Goal: Find contact information: Find contact information

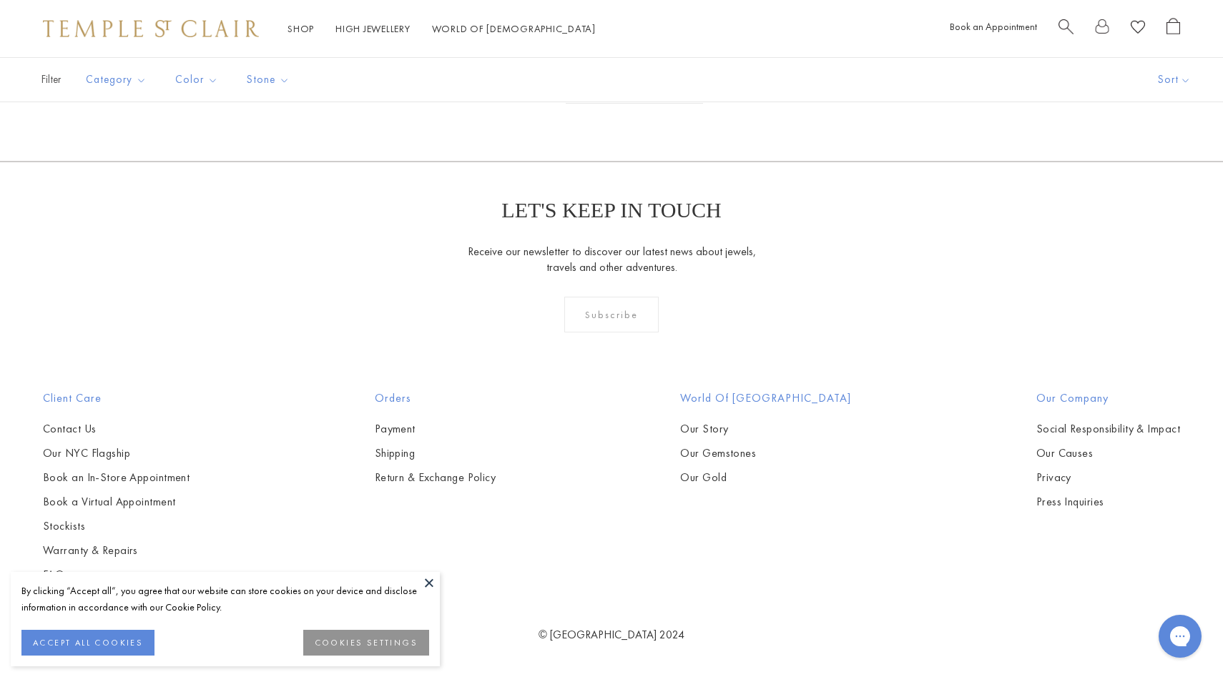
click at [427, 578] on button at bounding box center [428, 582] width 21 height 21
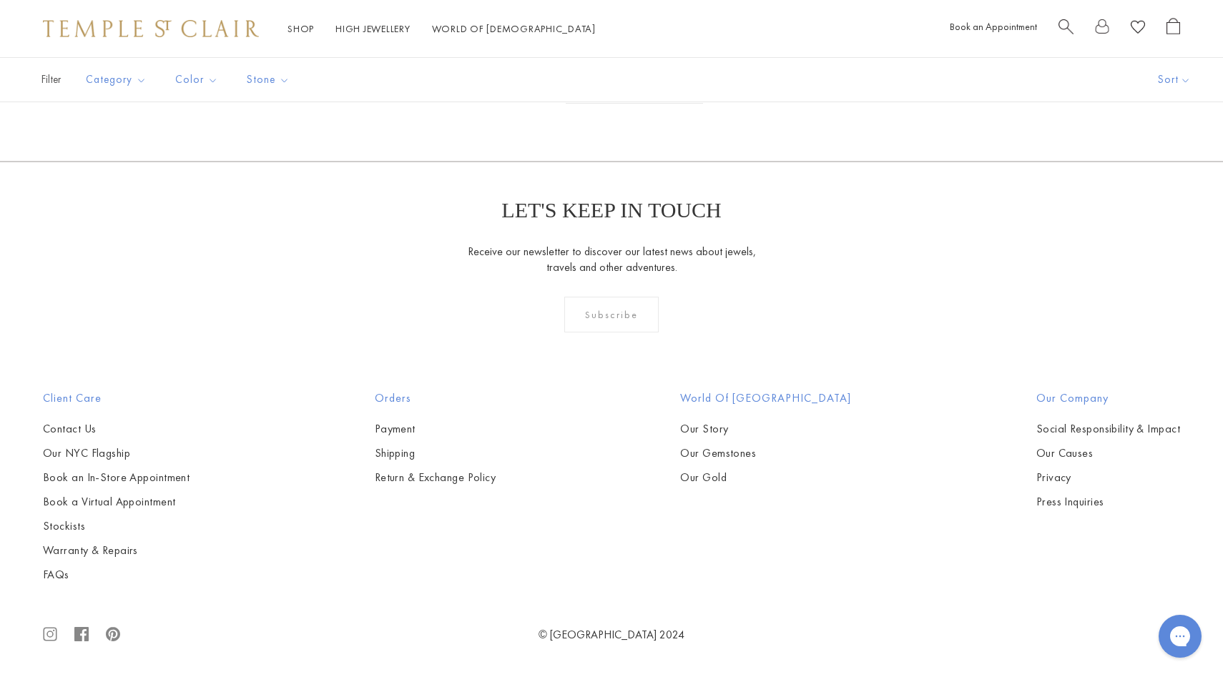
scroll to position [8185, 0]
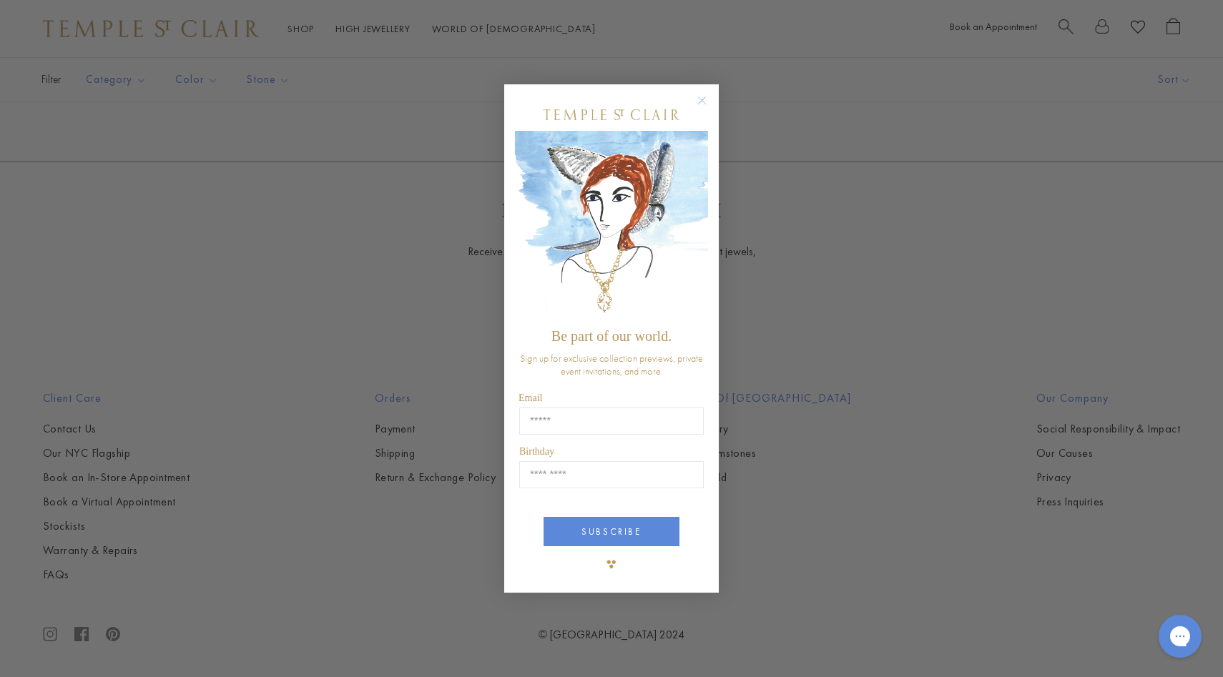
click at [702, 98] on circle "Close dialog" at bounding box center [702, 100] width 17 height 17
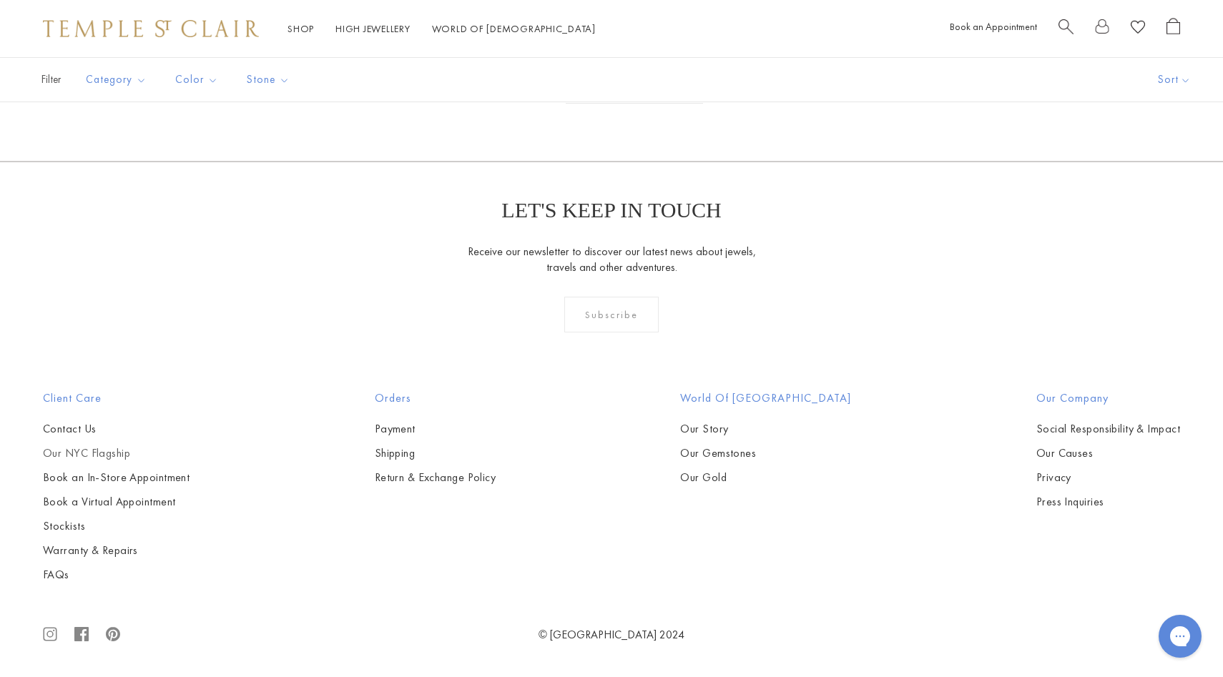
click at [99, 449] on link "Our NYC Flagship" at bounding box center [116, 453] width 147 height 16
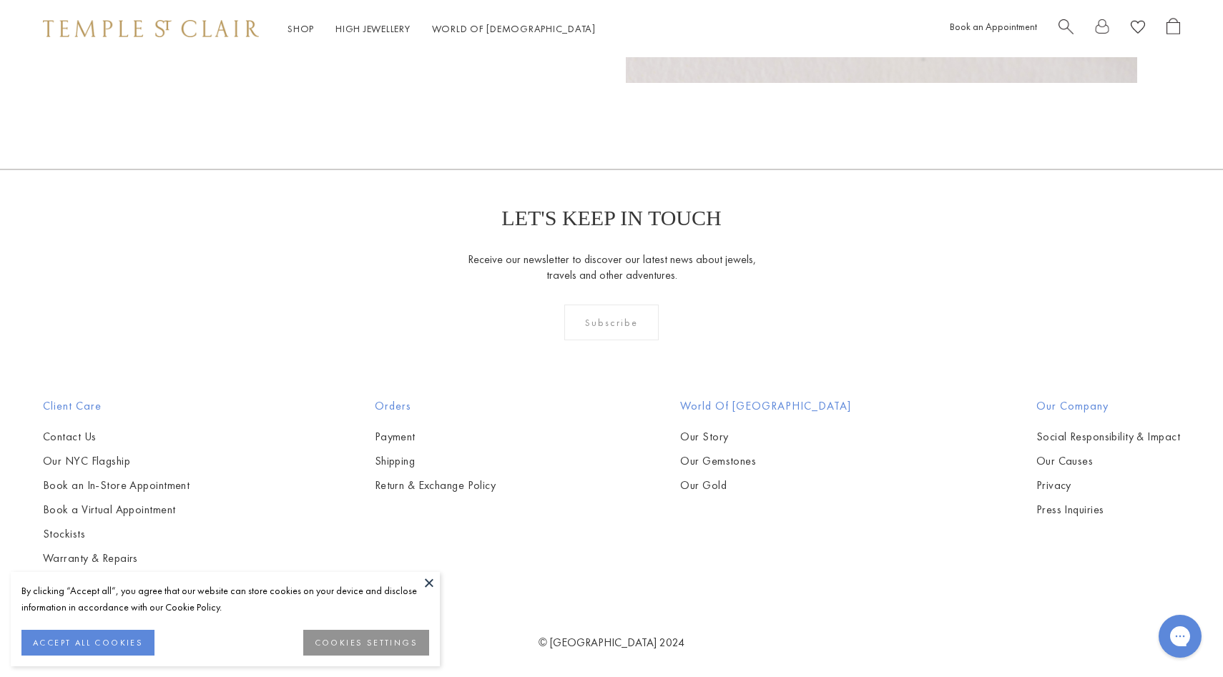
scroll to position [1285, 0]
